Goal: Use online tool/utility: Utilize a website feature to perform a specific function

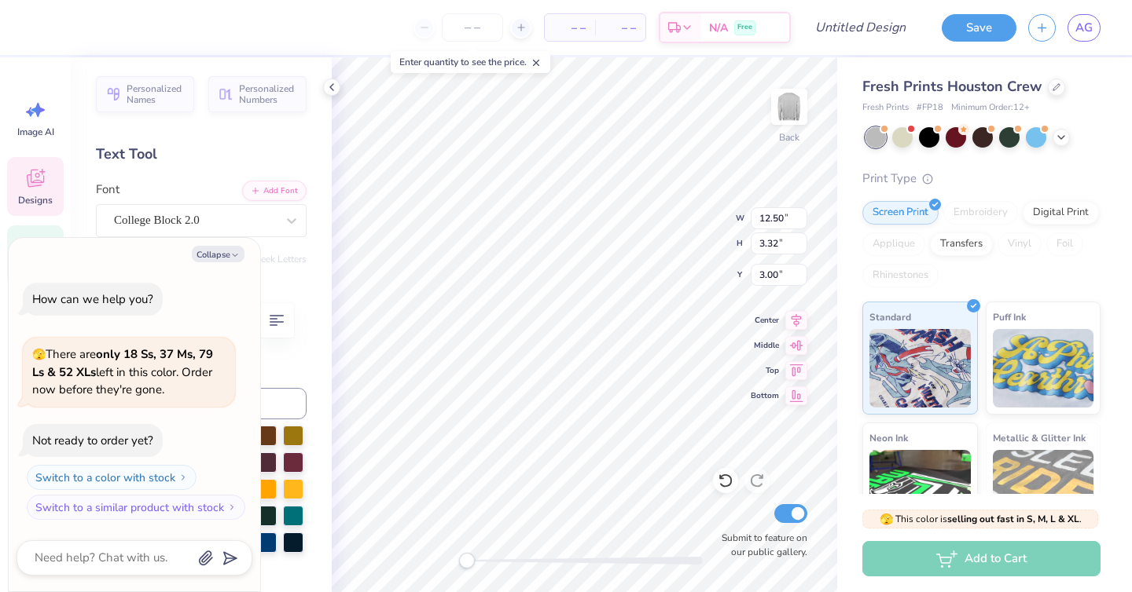
scroll to position [0, 4]
type textarea "x"
type textarea "sigma delta"
type textarea "x"
type textarea "sigma delta"
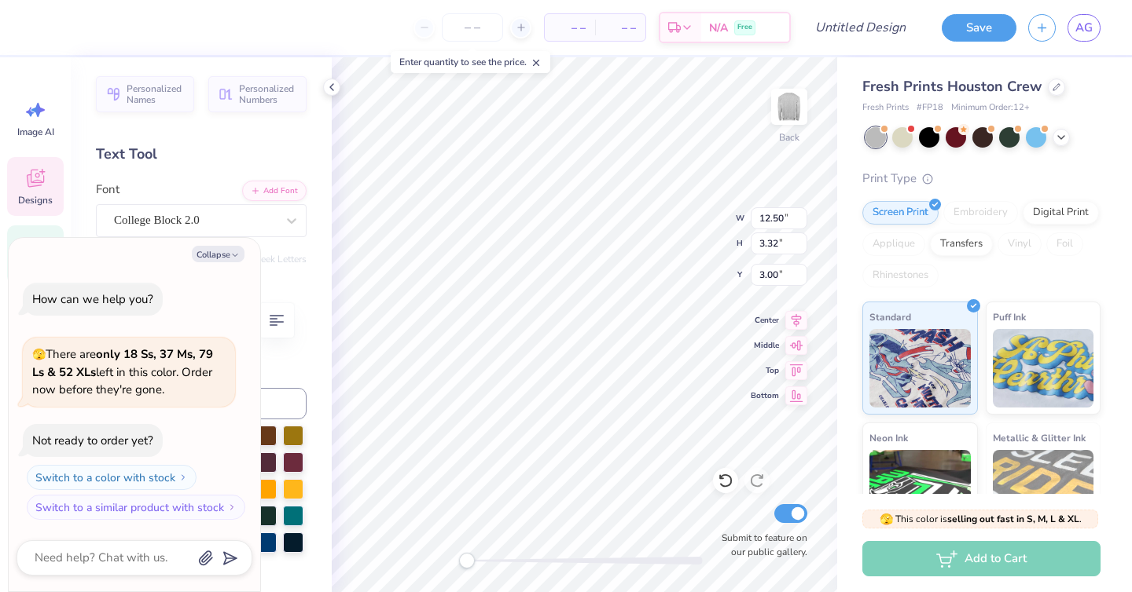
type textarea "x"
type textarea "sigma delt"
type textarea "x"
type textarea "sigma del"
type textarea "x"
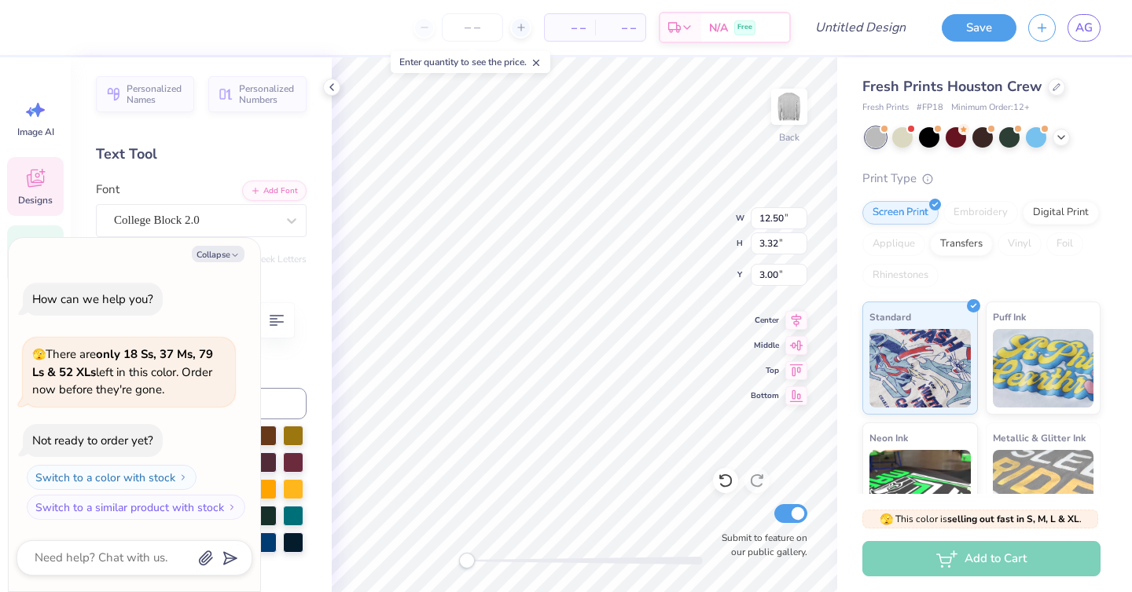
type textarea "sigma de"
type textarea "x"
type textarea "sigma d"
type textarea "x"
type textarea "sigma"
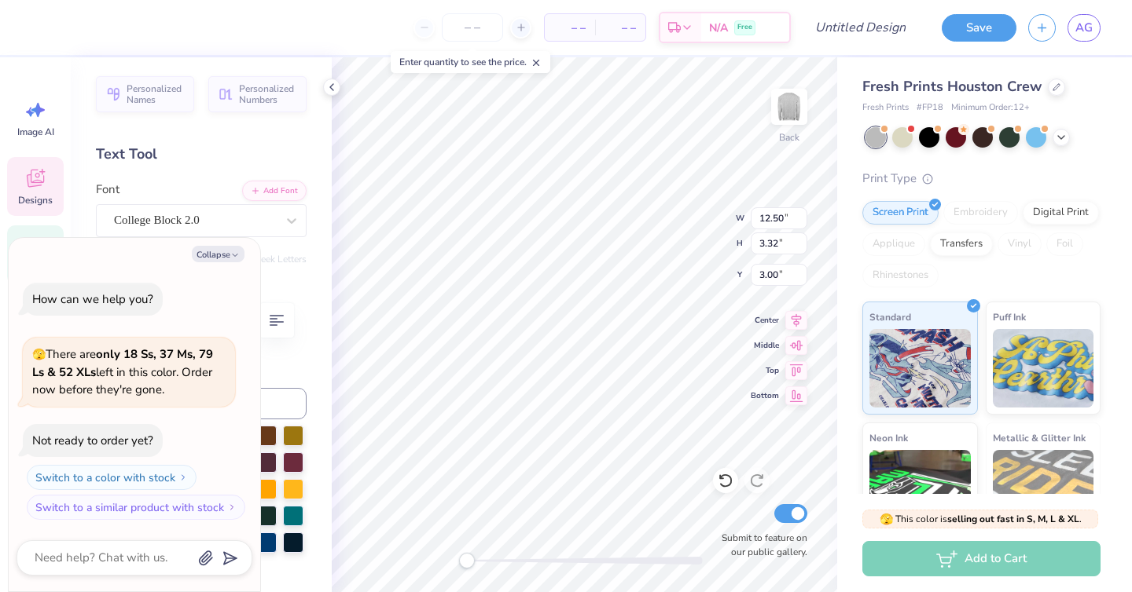
scroll to position [0, 1]
type textarea "x"
type textarea "sigma"
type textarea "x"
type textarea "sigm"
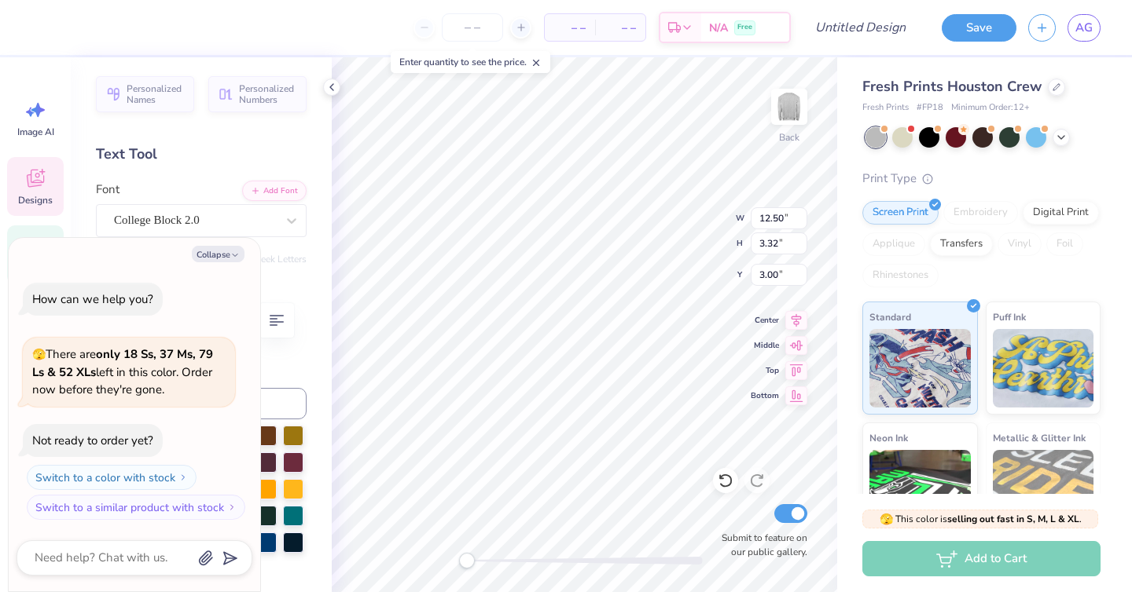
scroll to position [0, 0]
type textarea "x"
type textarea "sig"
type textarea "x"
type textarea "si"
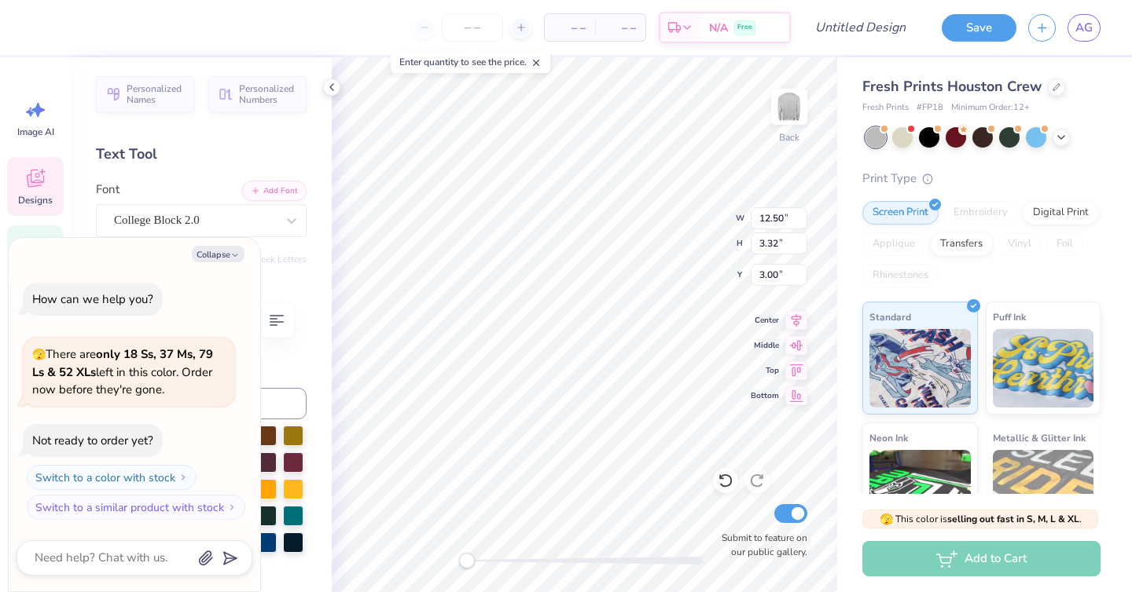
type textarea "x"
type textarea "s"
type textarea "x"
type textarea "P"
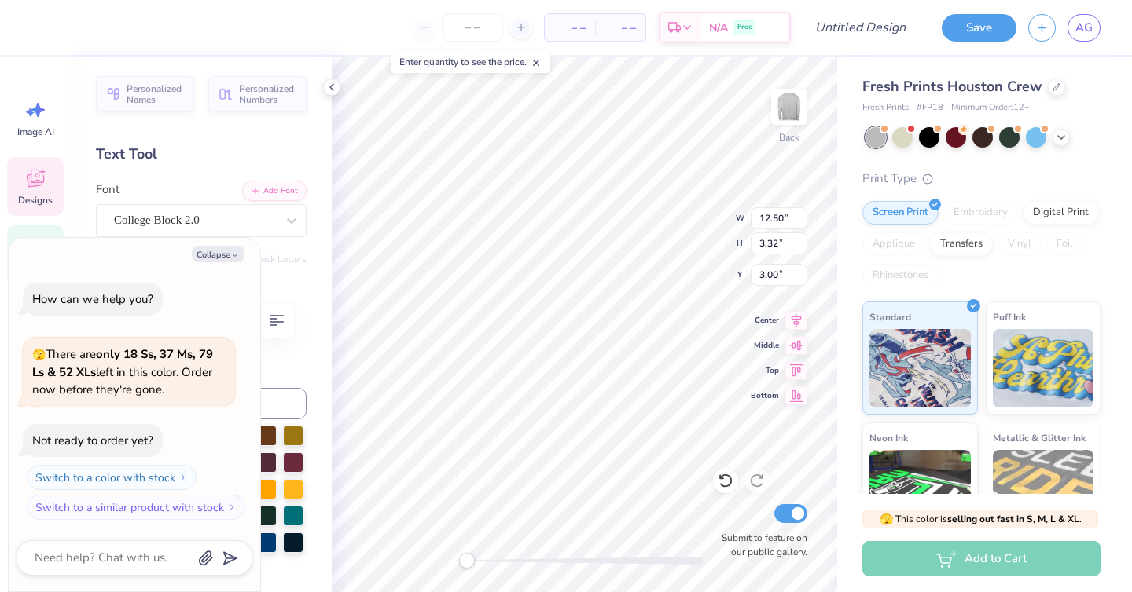
type textarea "x"
type textarea "Ph"
type textarea "x"
type textarea "Phi"
type textarea "x"
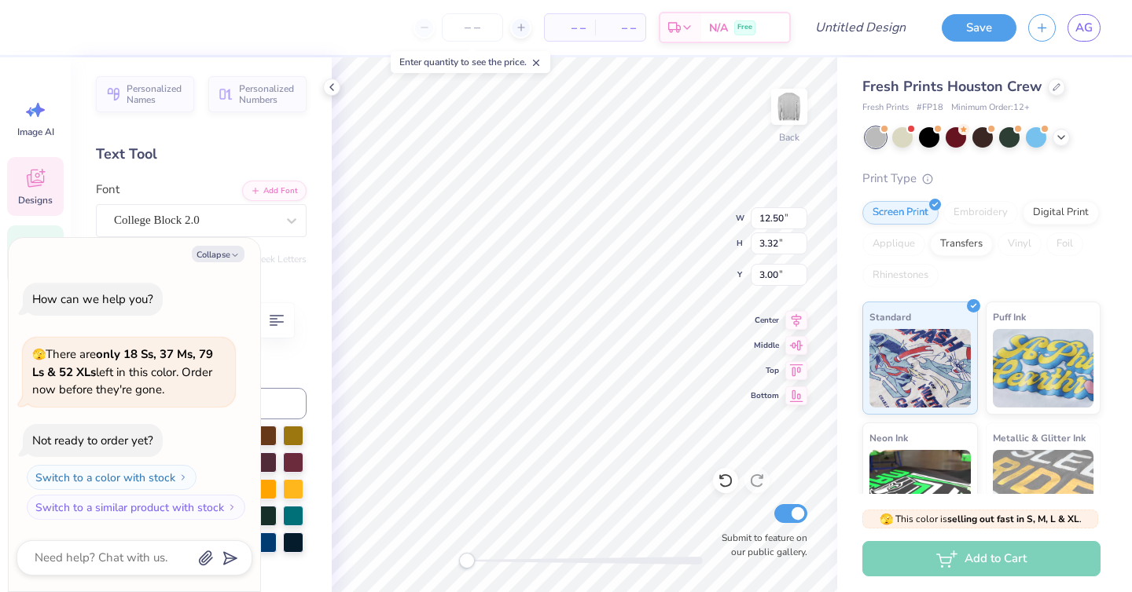
type textarea "Phi"
type textarea "x"
type textarea "Phi A"
type textarea "x"
type textarea "Phi Al"
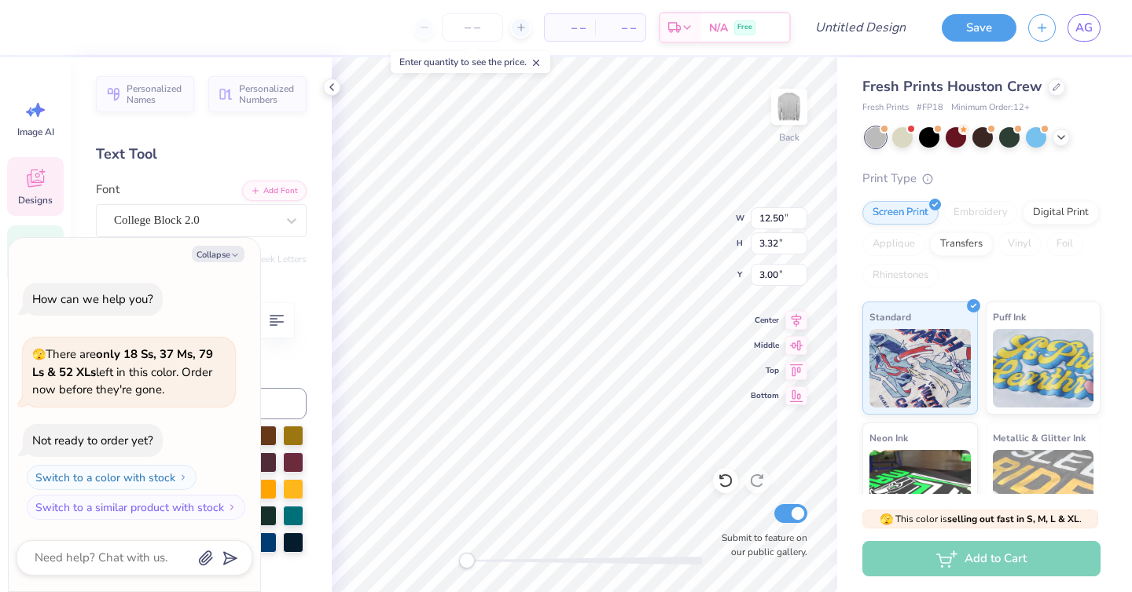
type textarea "x"
type textarea "Phi Alph"
type textarea "x"
type textarea "Phi Alpha"
type textarea "x"
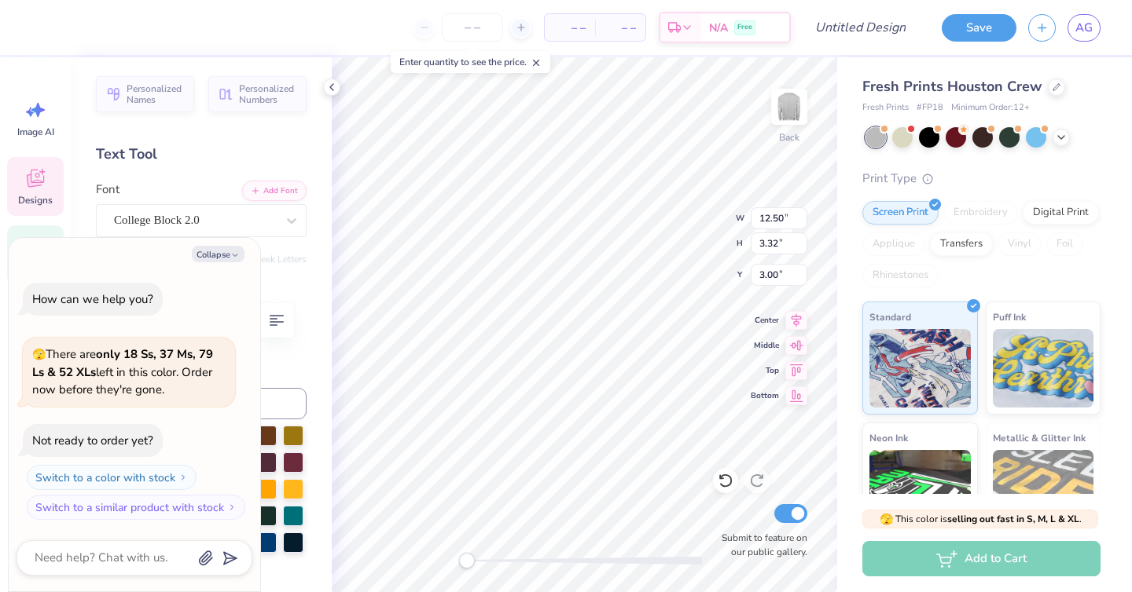
type textarea "Phi Alpha"
type textarea "x"
type textarea "Phi Alpha D"
type textarea "x"
type textarea "Phi Alpha Del"
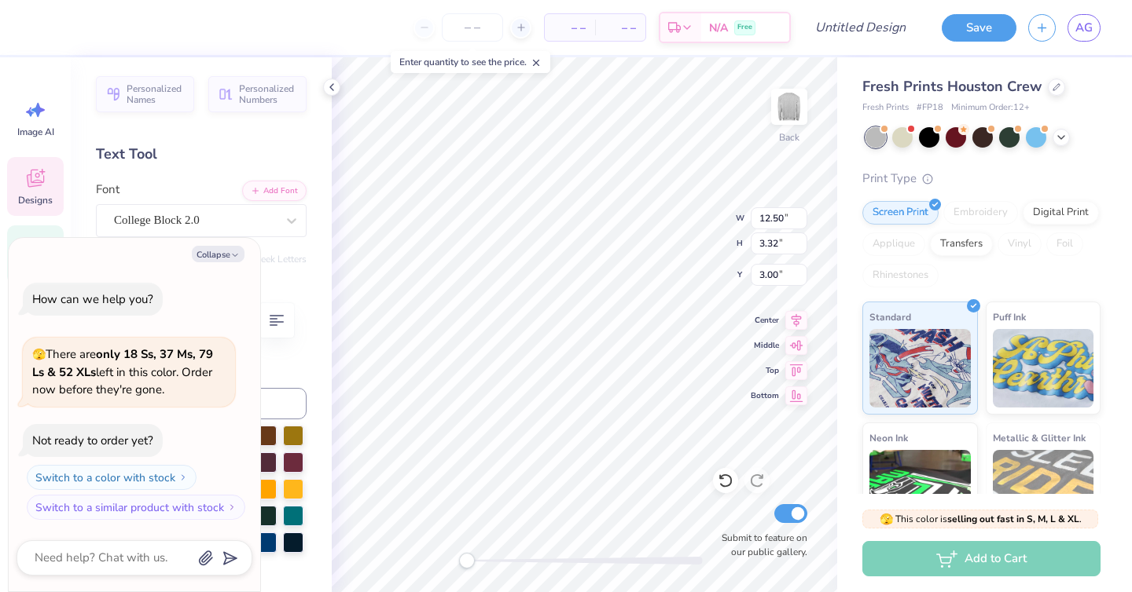
type textarea "x"
type textarea "Phi Alpha Delt"
type textarea "x"
type textarea "Phi Alpha Delta"
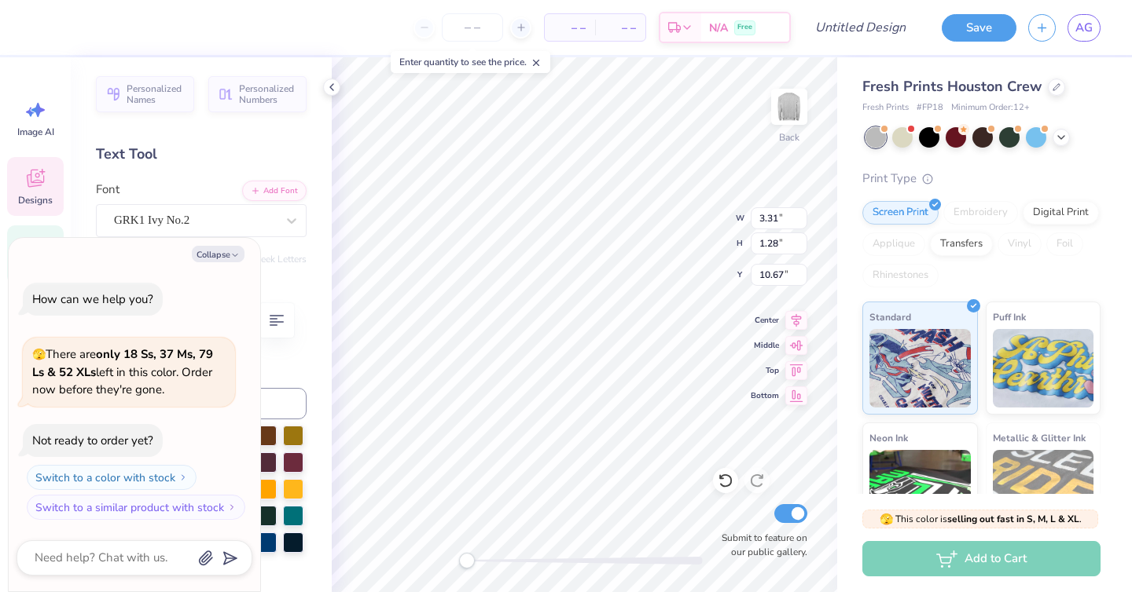
type textarea "x"
type textarea "SD"
type textarea "x"
type textarea "S"
click at [226, 257] on button "Collapse" at bounding box center [218, 254] width 53 height 17
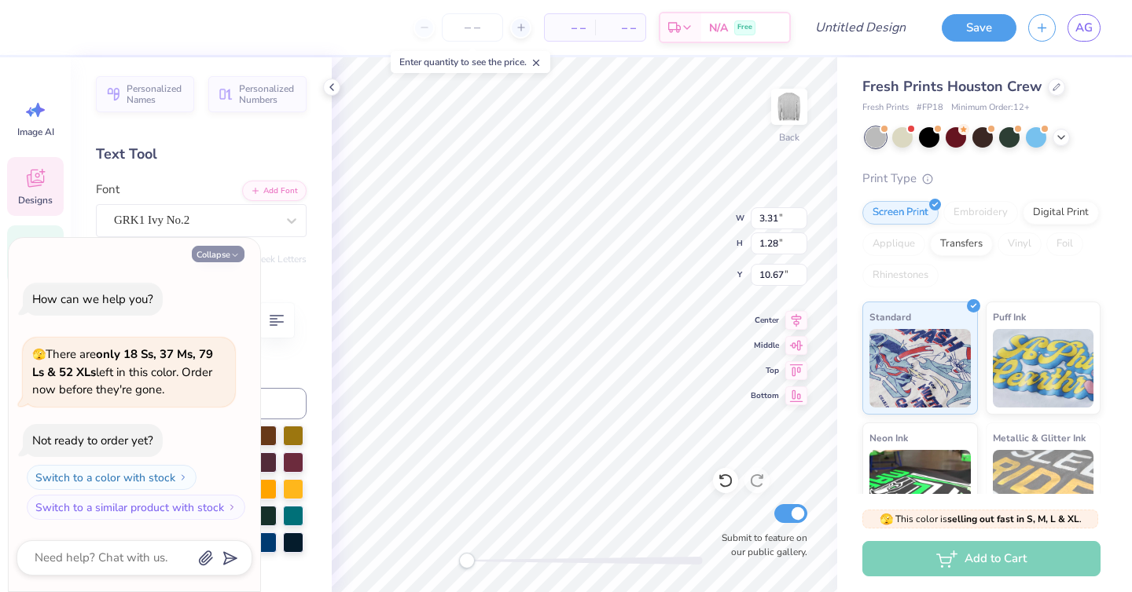
type textarea "x"
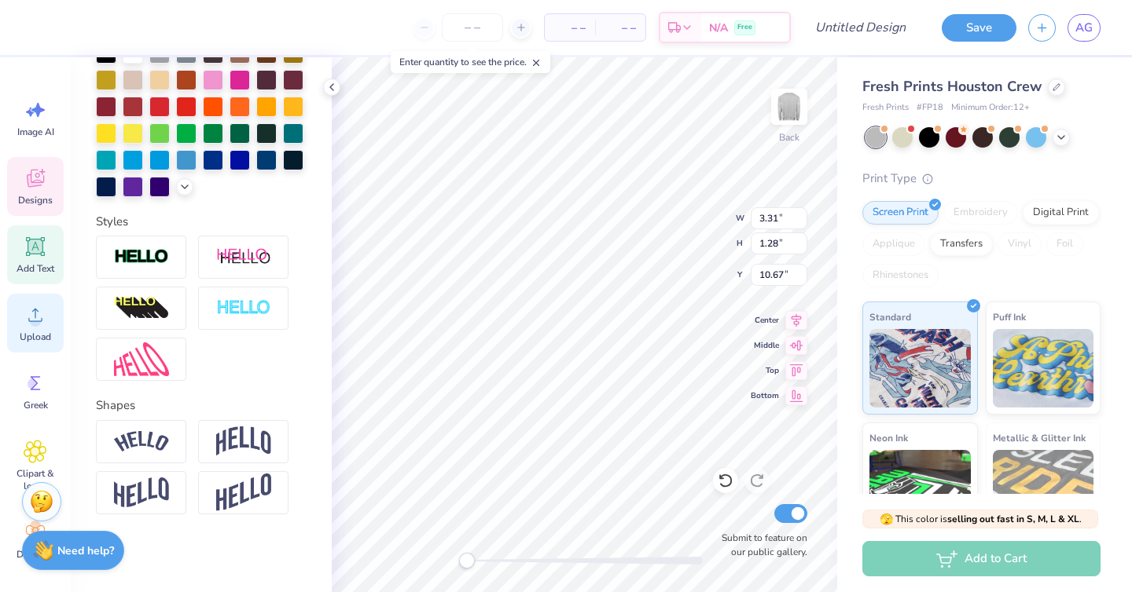
scroll to position [9, 0]
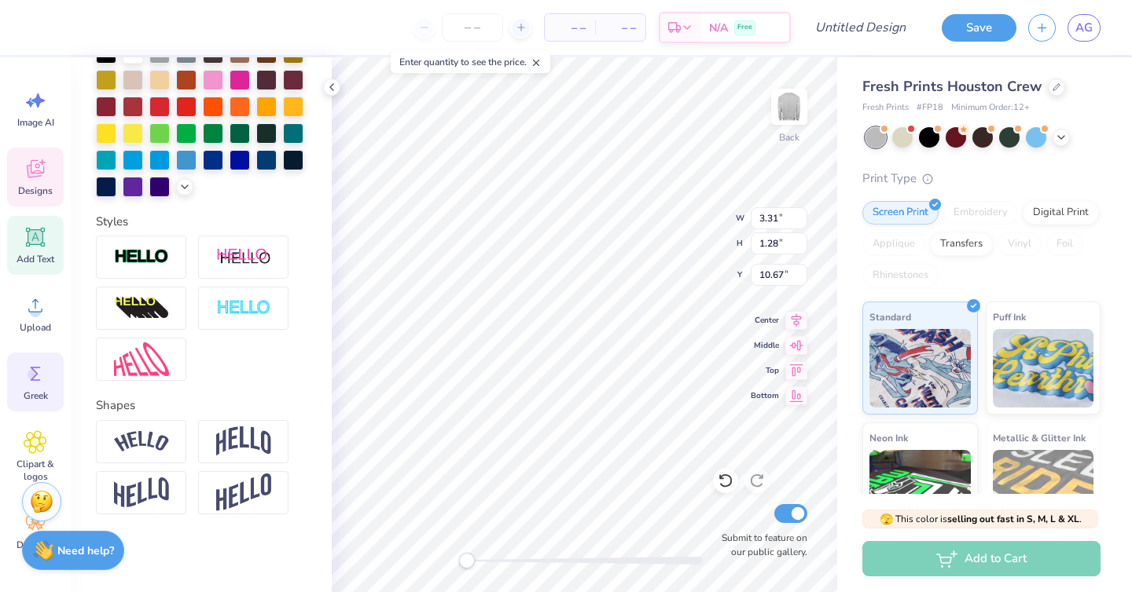
click at [28, 387] on div "Greek" at bounding box center [35, 382] width 57 height 59
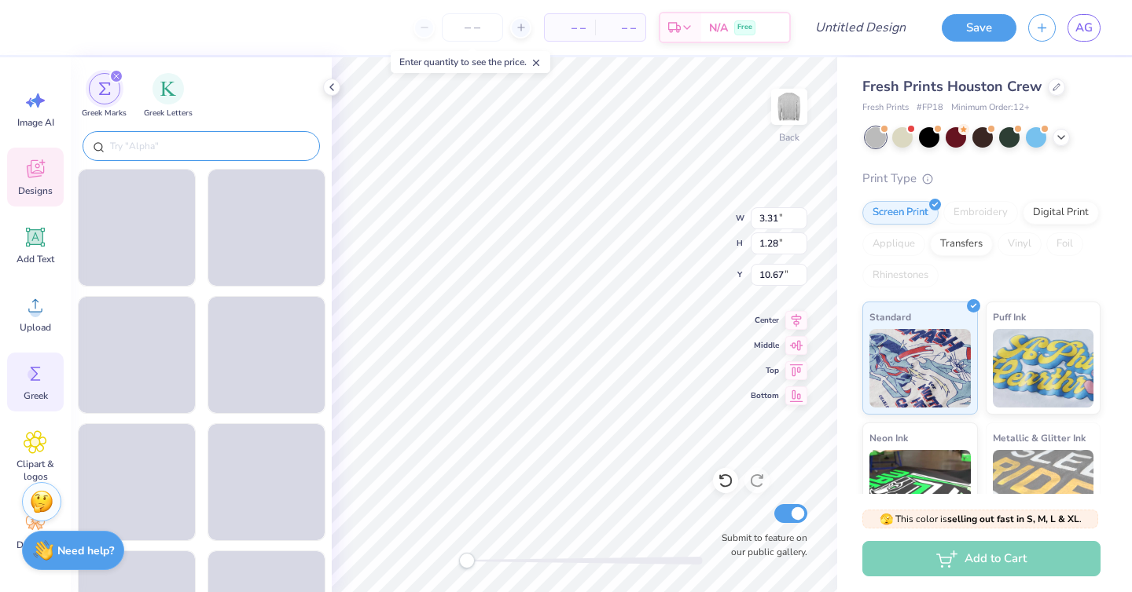
click at [158, 145] on input "text" at bounding box center [208, 146] width 201 height 16
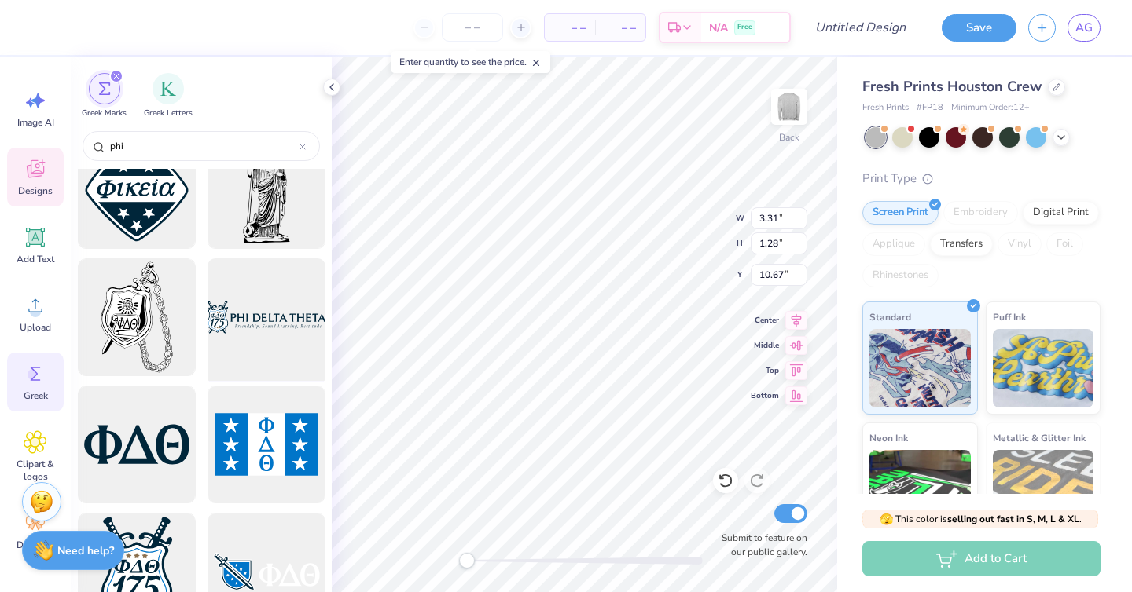
scroll to position [46, 0]
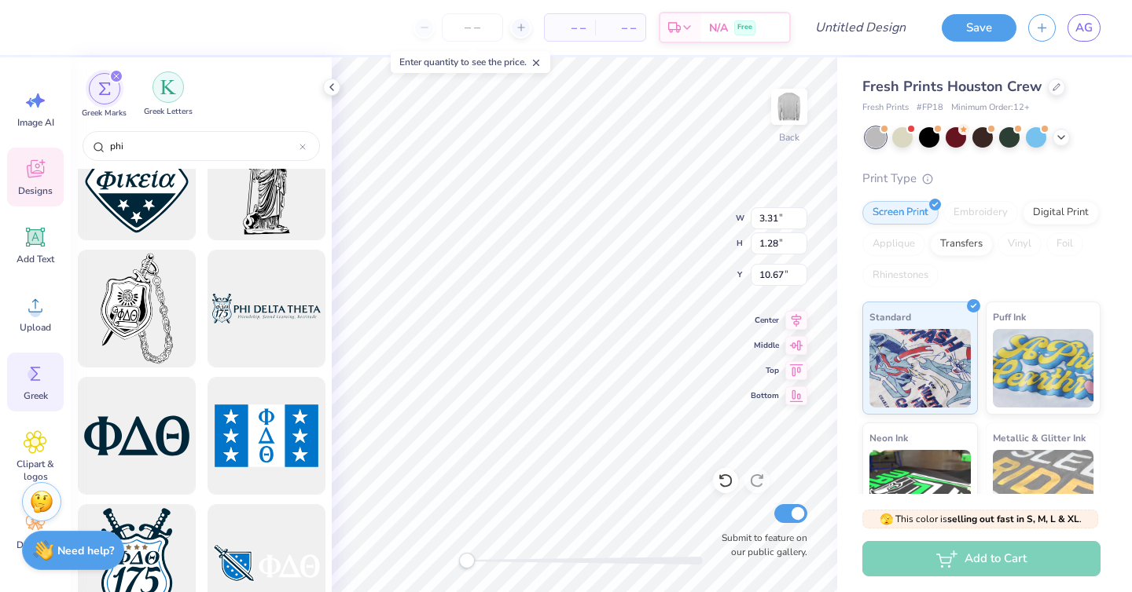
type input "phi"
click at [160, 81] on img "filter for Greek Letters" at bounding box center [168, 87] width 16 height 16
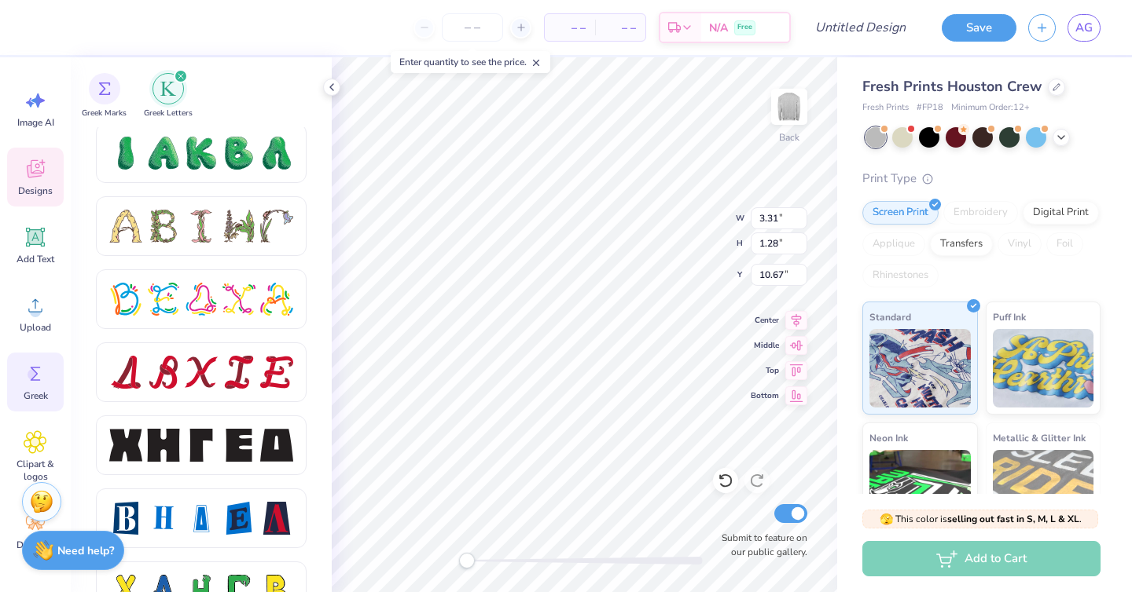
scroll to position [2020, 0]
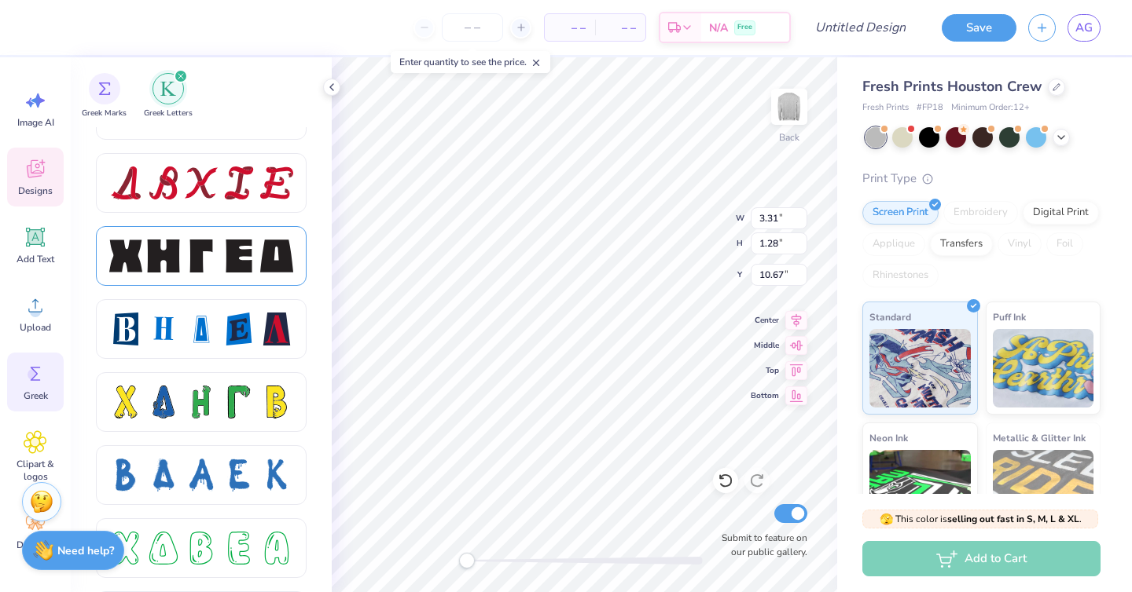
click at [168, 261] on div at bounding box center [163, 256] width 33 height 33
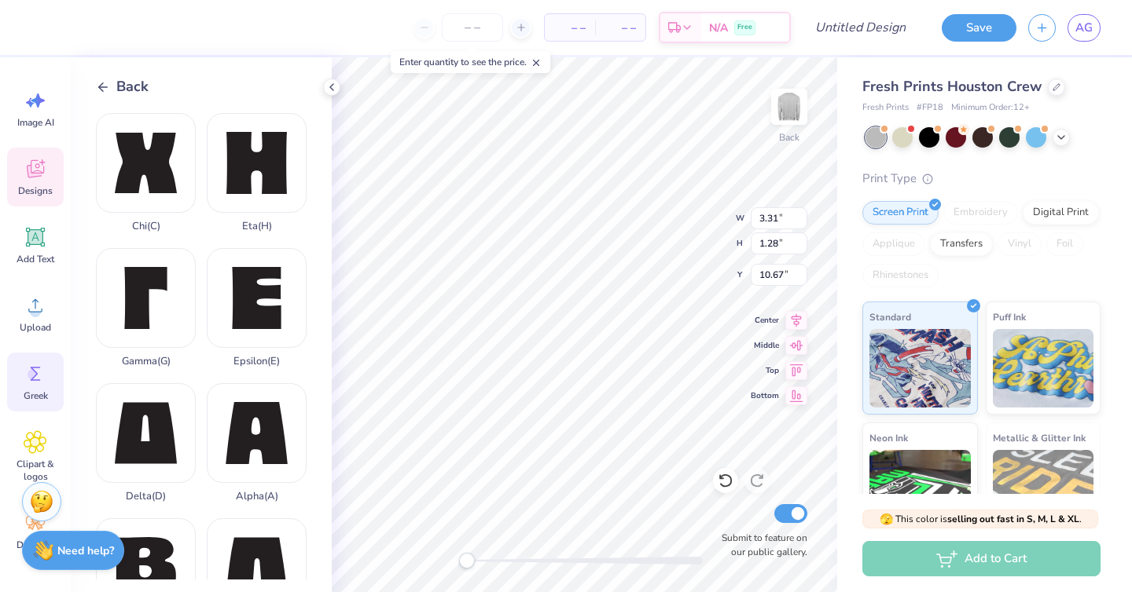
click at [108, 85] on icon at bounding box center [103, 87] width 14 height 14
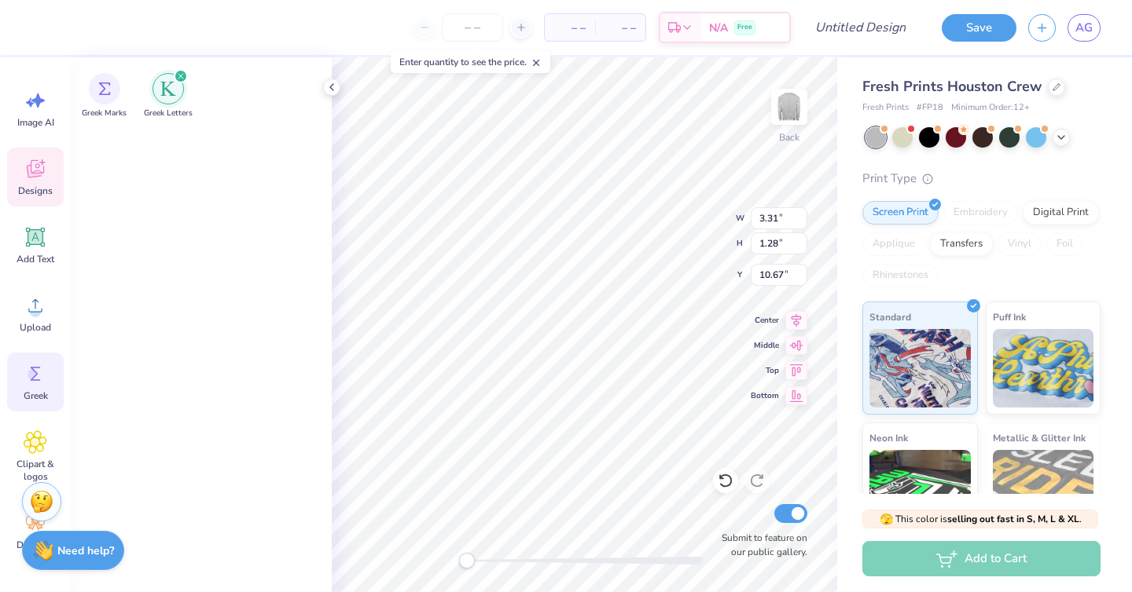
scroll to position [0, 0]
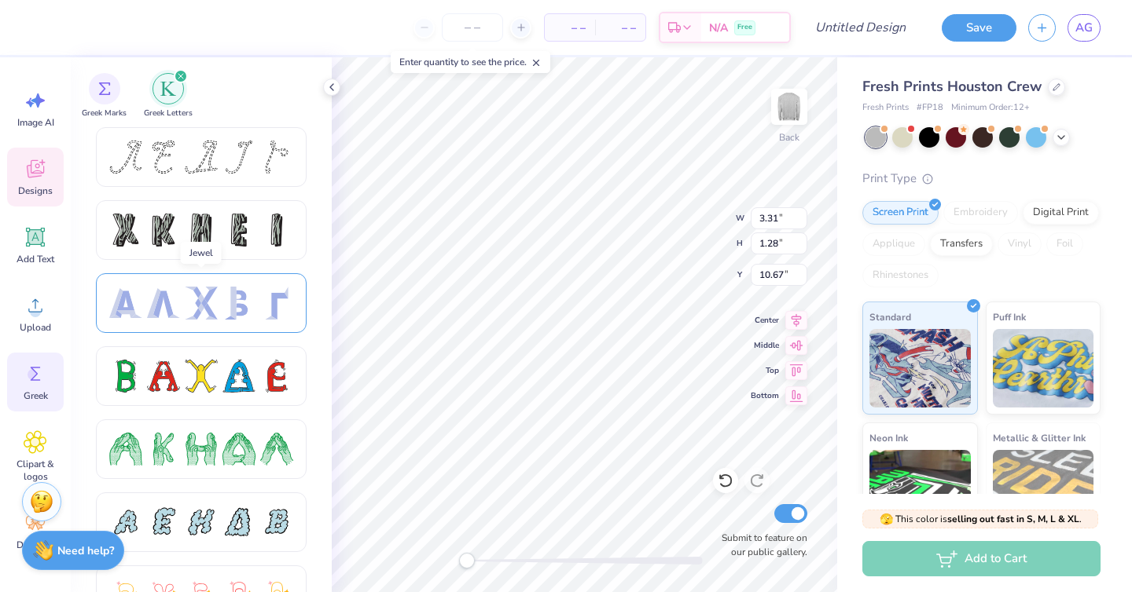
click at [251, 312] on div at bounding box center [238, 303] width 33 height 33
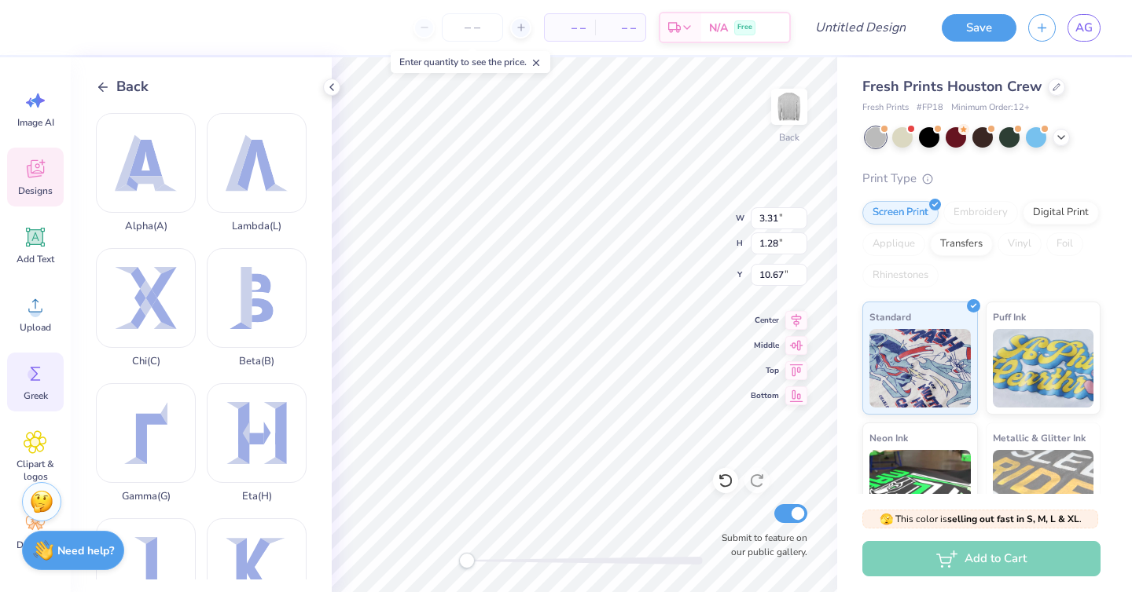
click at [104, 89] on icon at bounding box center [103, 87] width 14 height 14
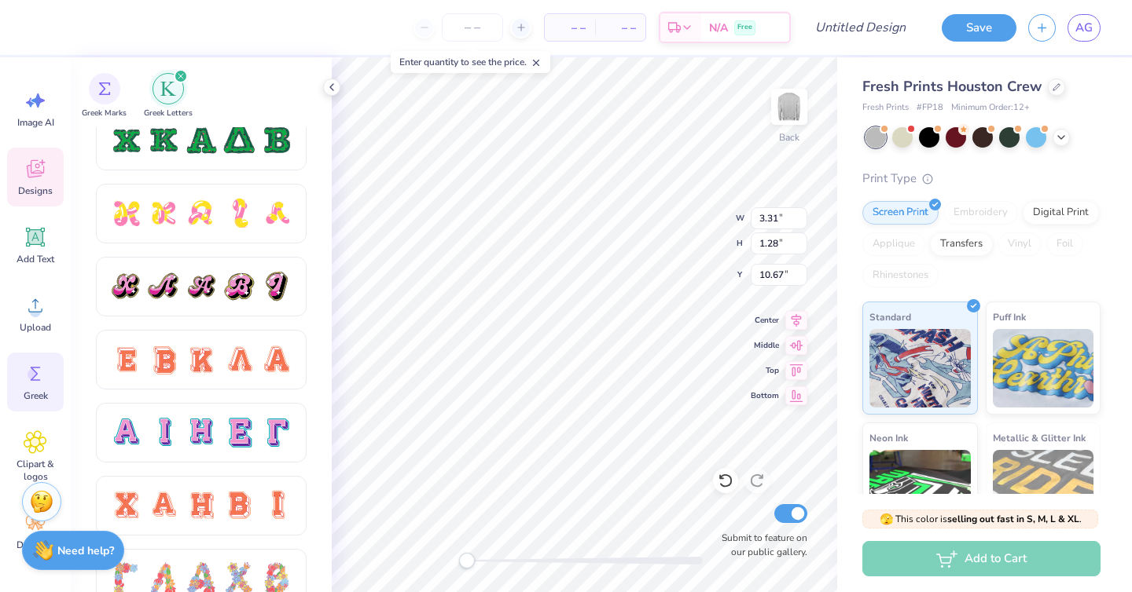
scroll to position [926, 0]
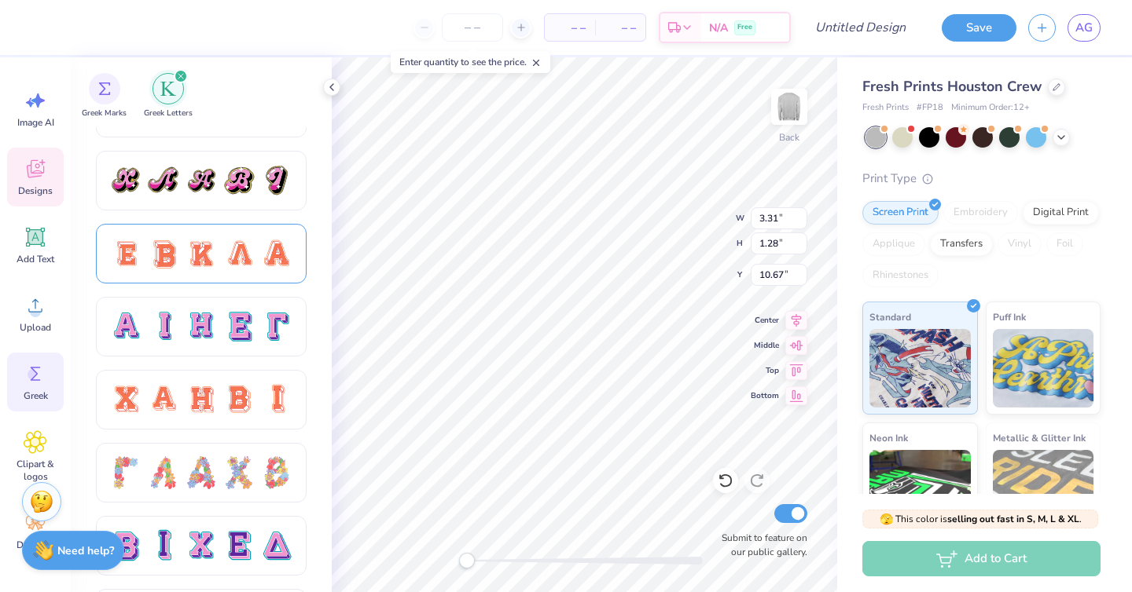
click at [262, 248] on div at bounding box center [276, 253] width 33 height 33
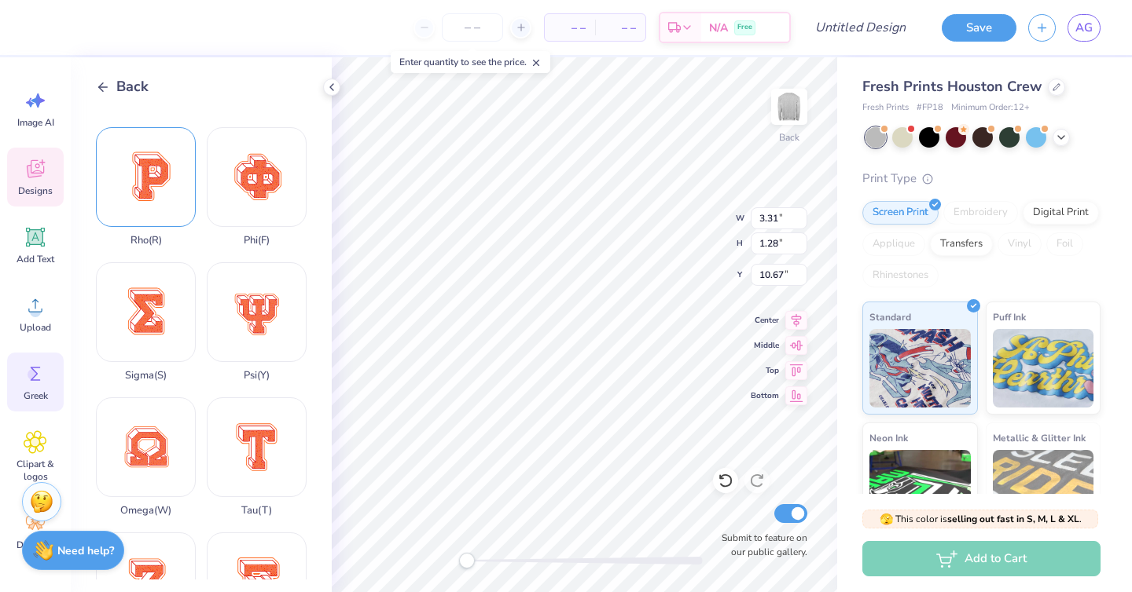
scroll to position [935, 0]
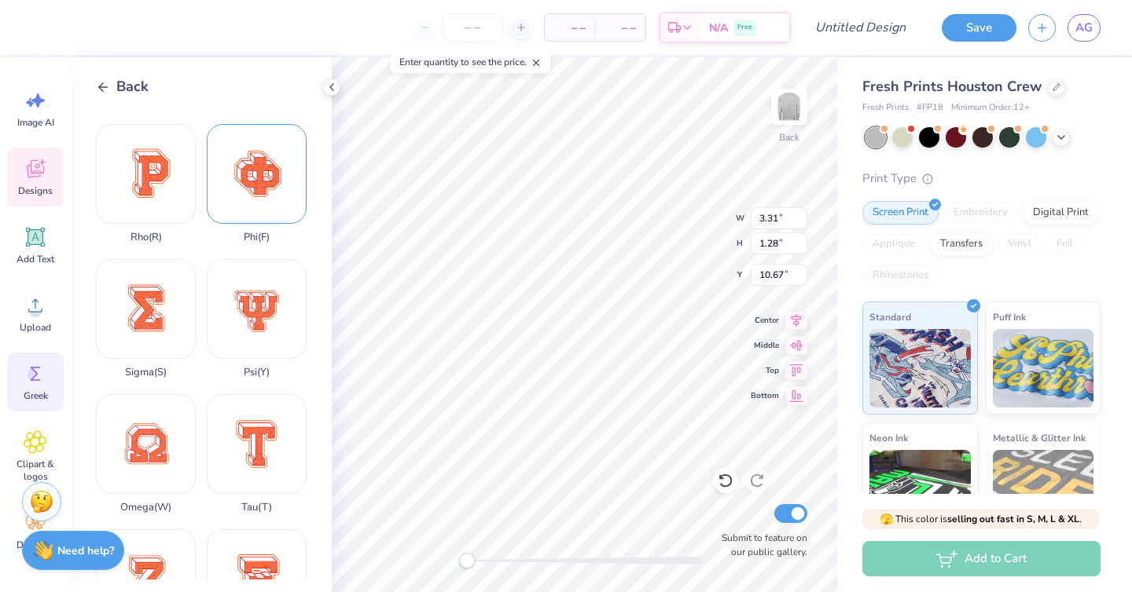
click at [270, 180] on div "Phi ( F )" at bounding box center [257, 183] width 100 height 119
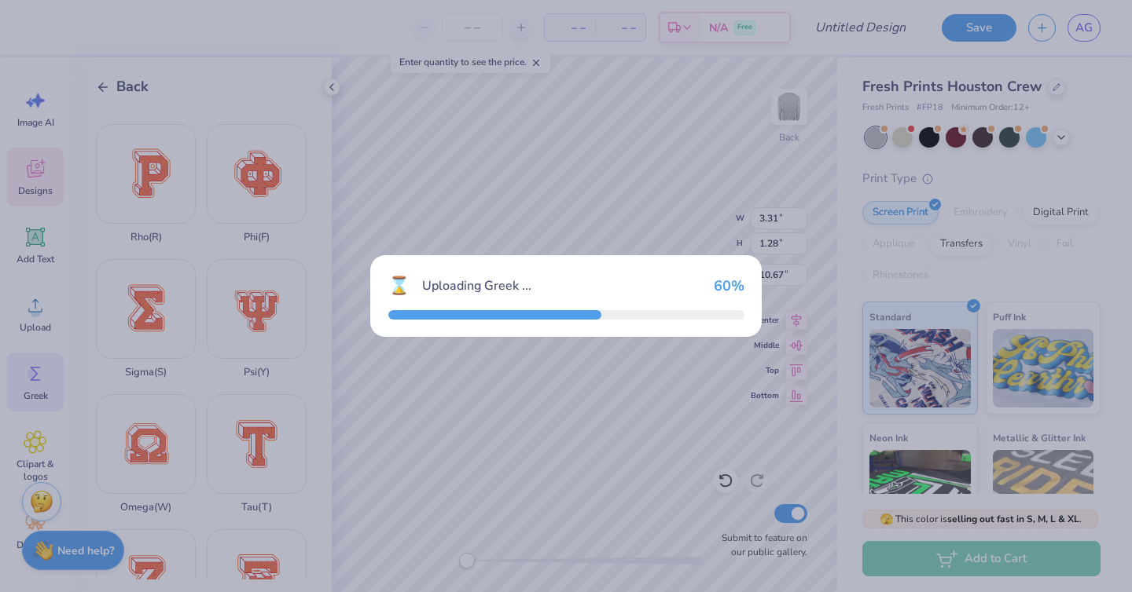
type input "14.46"
type input "14.29"
type input "4.11"
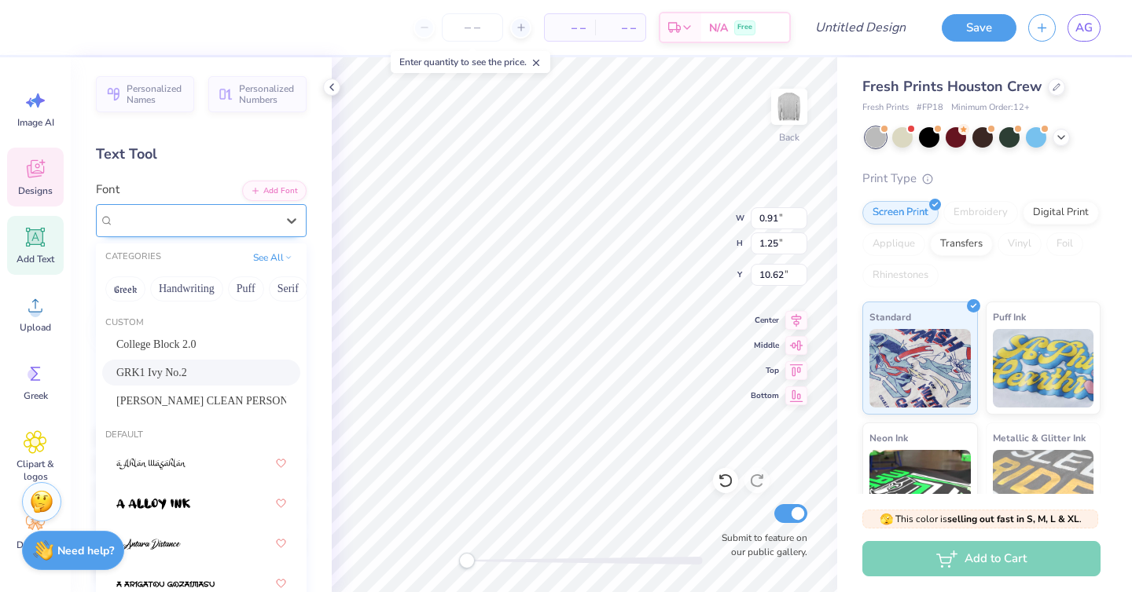
click at [211, 215] on div "GRK1 Ivy No.2" at bounding box center [194, 220] width 165 height 24
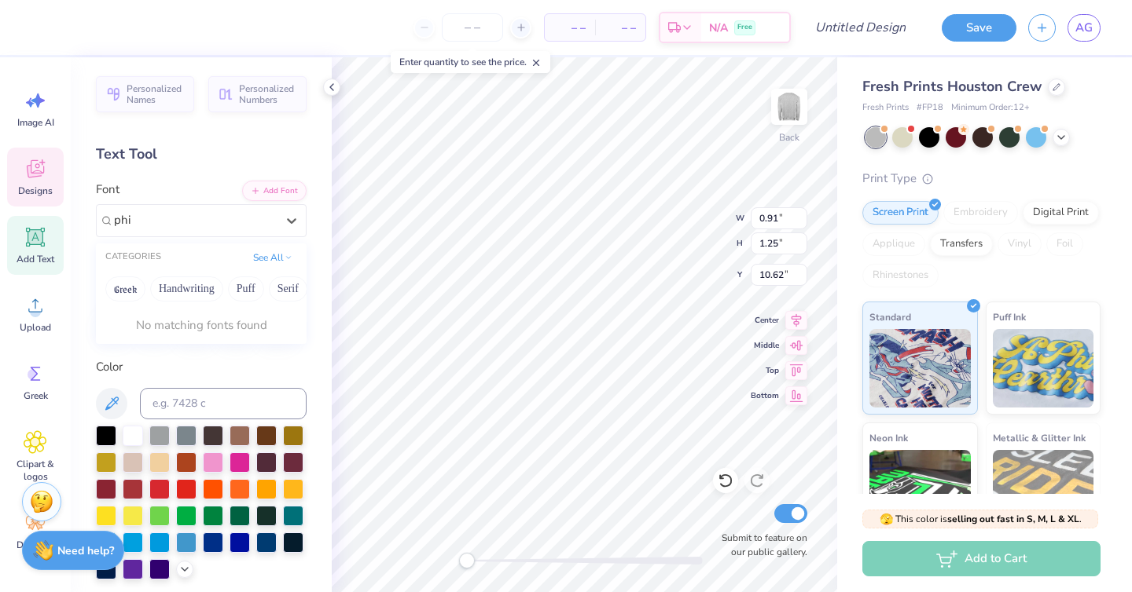
type input "ph"
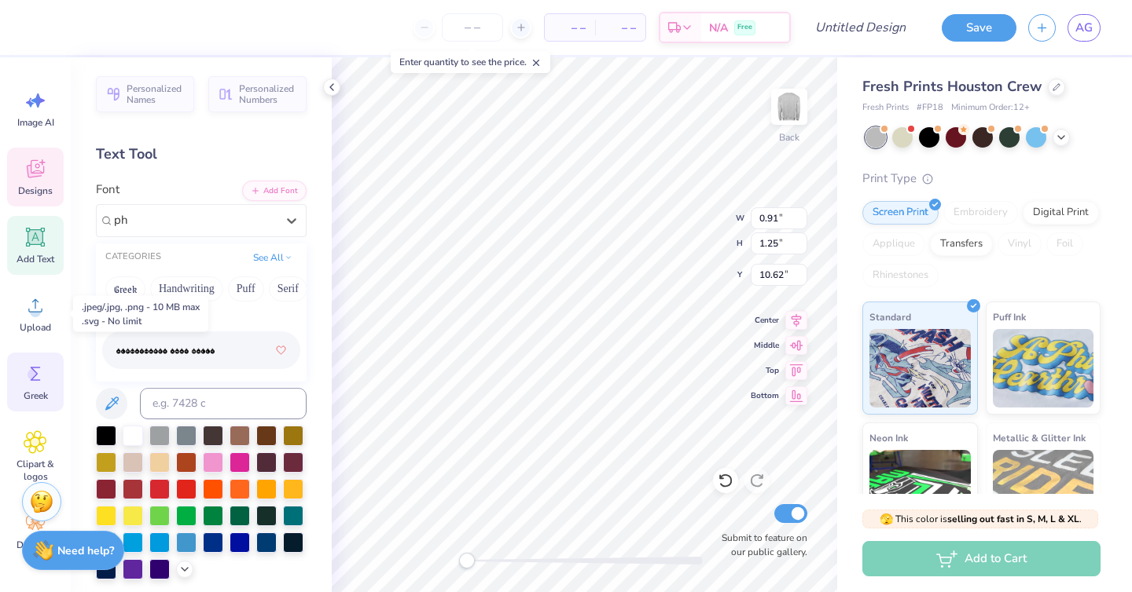
click at [34, 386] on div "Greek" at bounding box center [35, 382] width 57 height 59
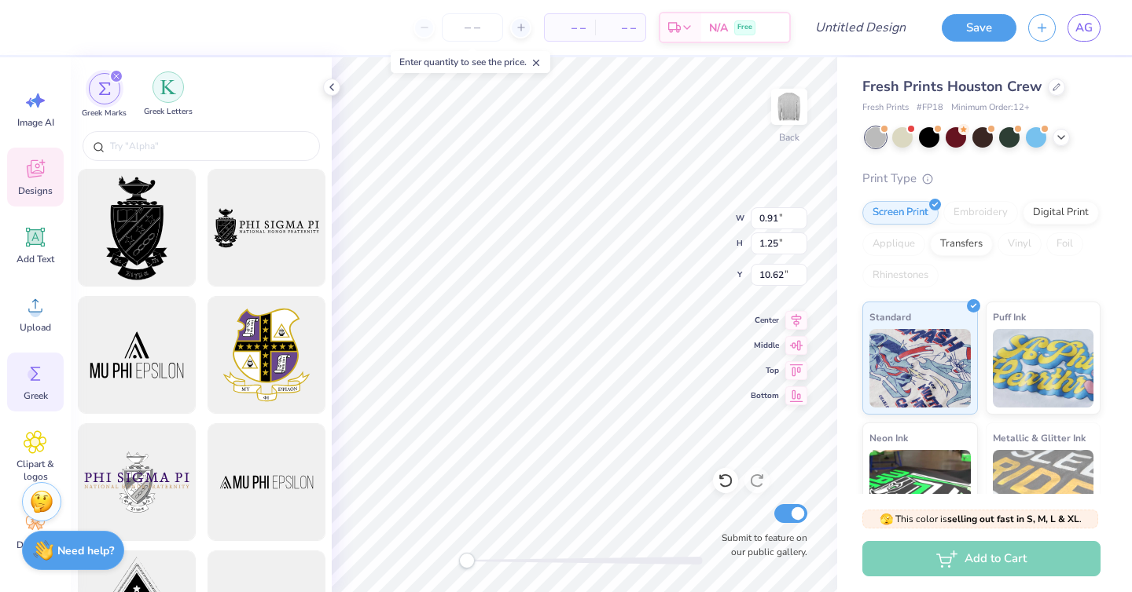
click at [167, 97] on div "filter for Greek Letters" at bounding box center [167, 87] width 31 height 31
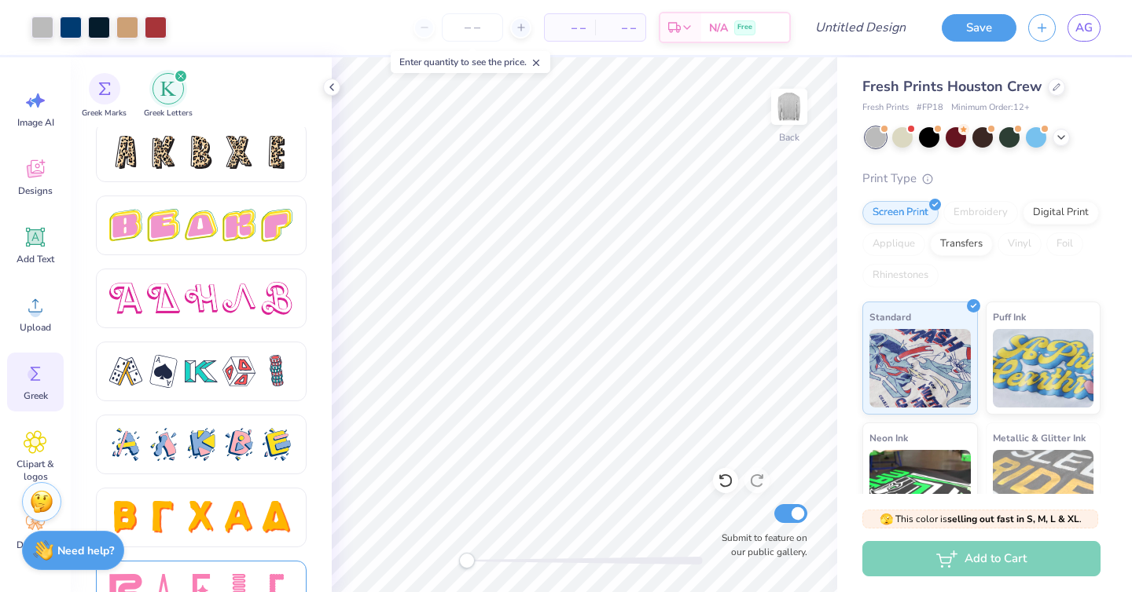
scroll to position [2675, 0]
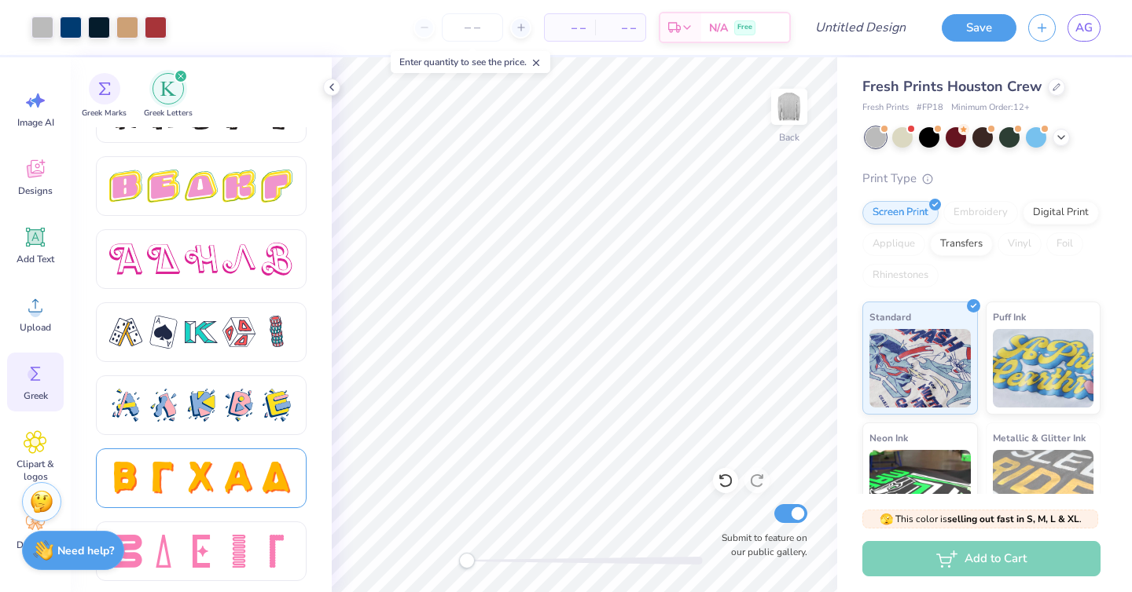
click at [238, 459] on div at bounding box center [201, 479] width 211 height 60
